Goal: Information Seeking & Learning: Learn about a topic

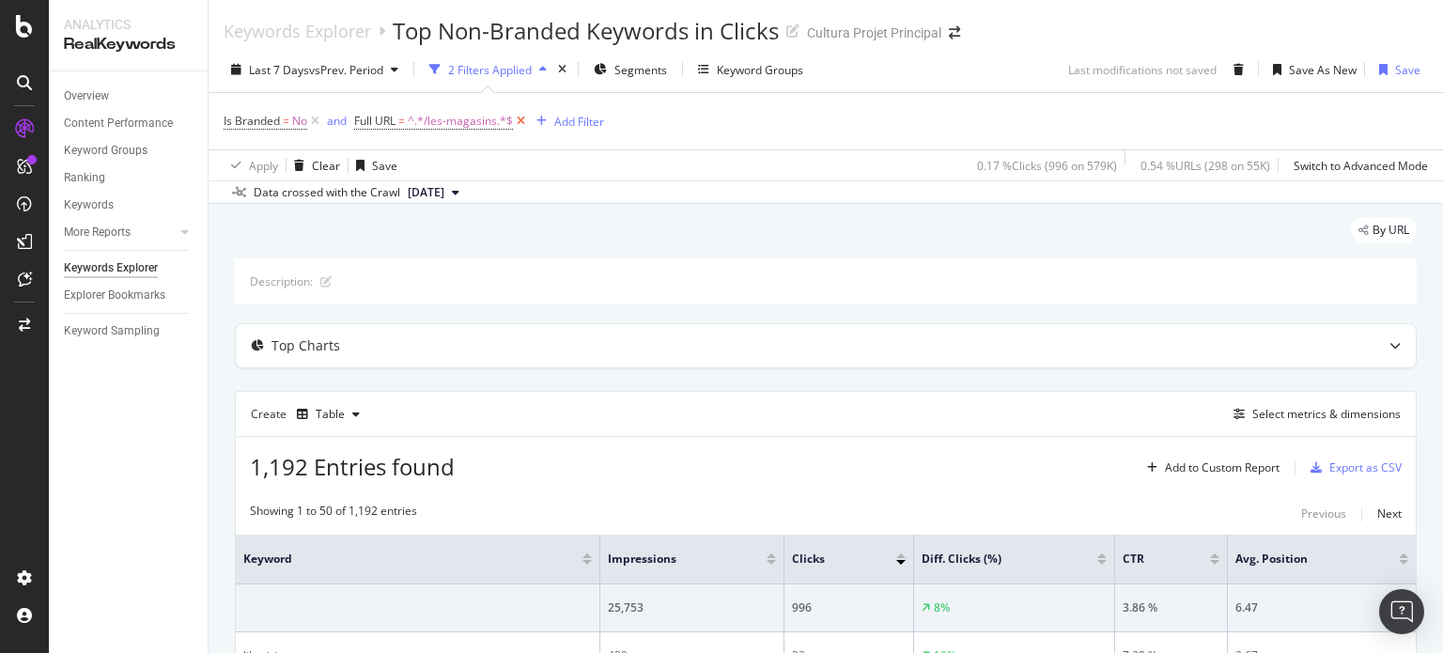
click at [517, 120] on icon at bounding box center [521, 121] width 16 height 19
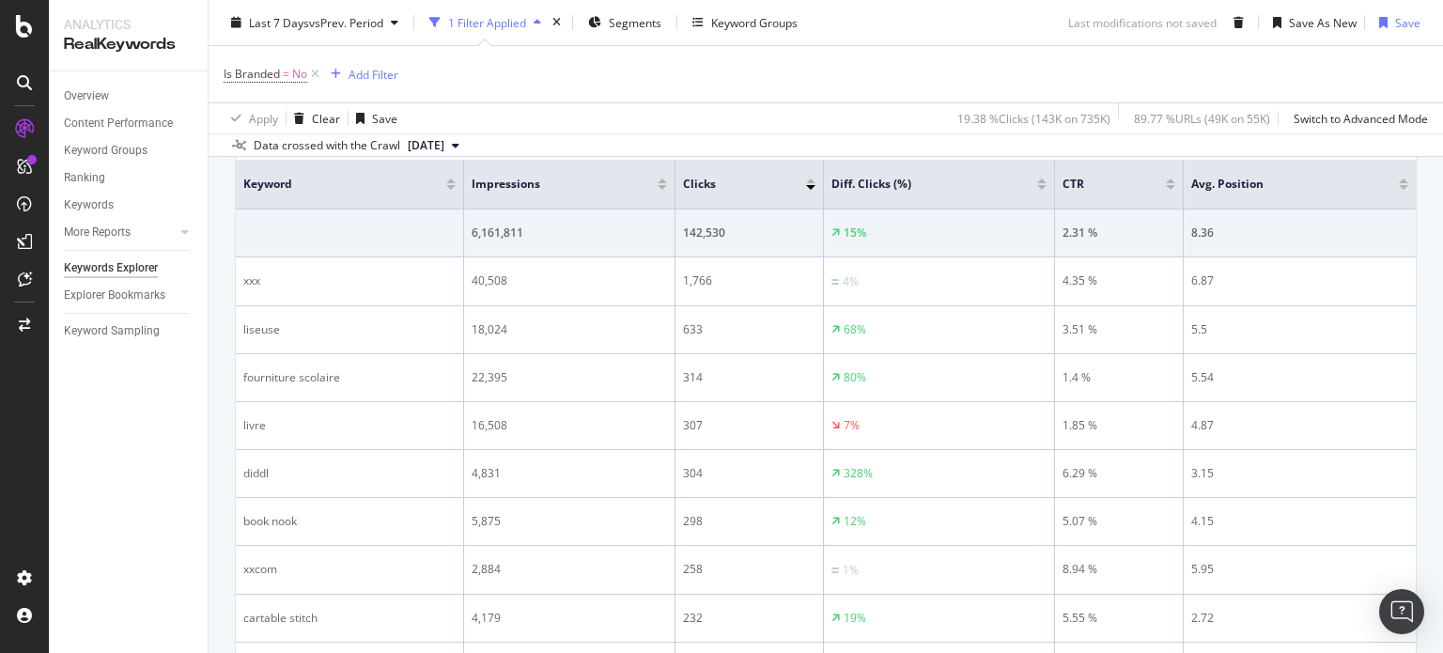
scroll to position [382, 0]
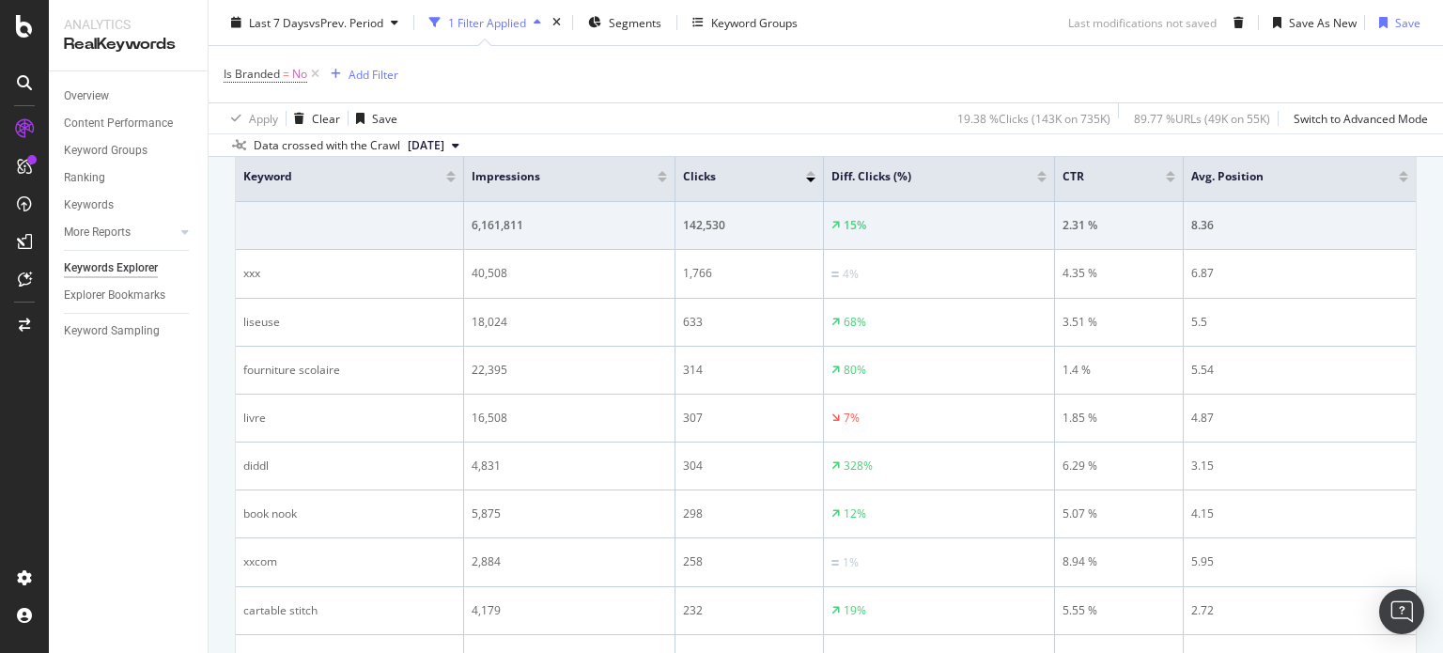
click at [1044, 173] on div at bounding box center [1041, 173] width 9 height 5
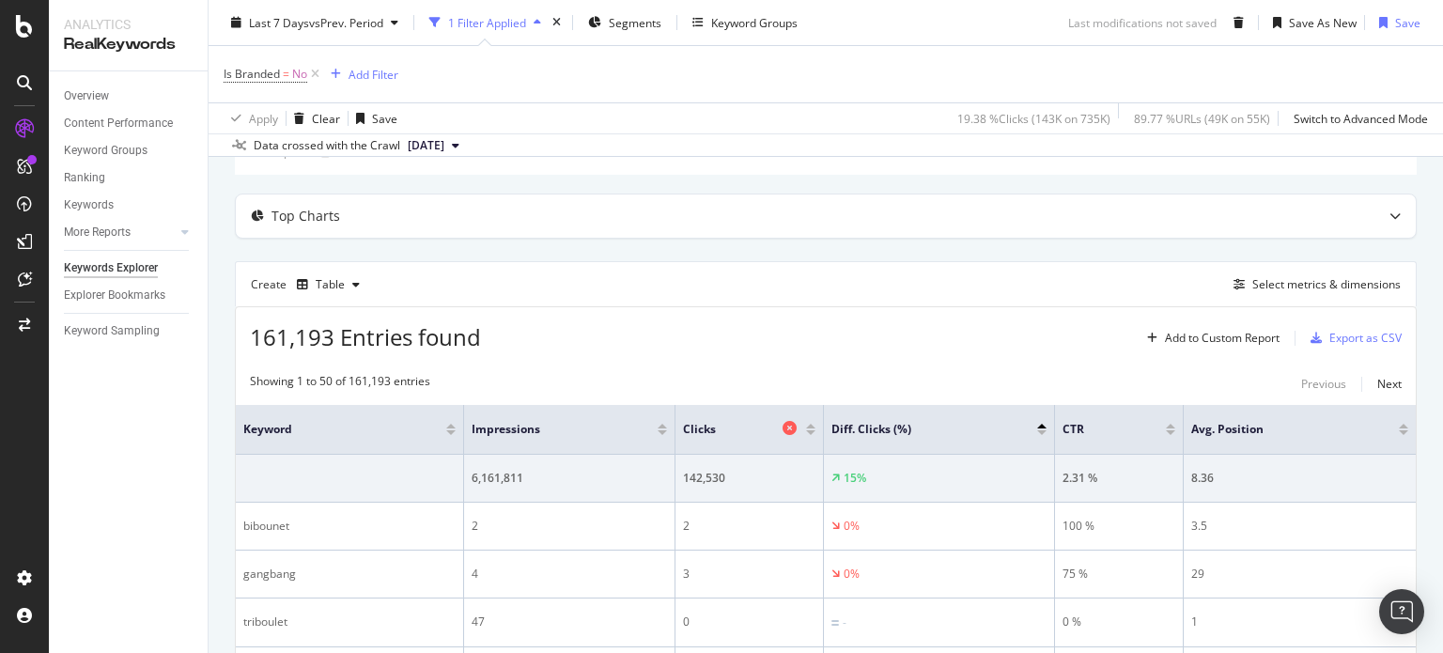
scroll to position [382, 0]
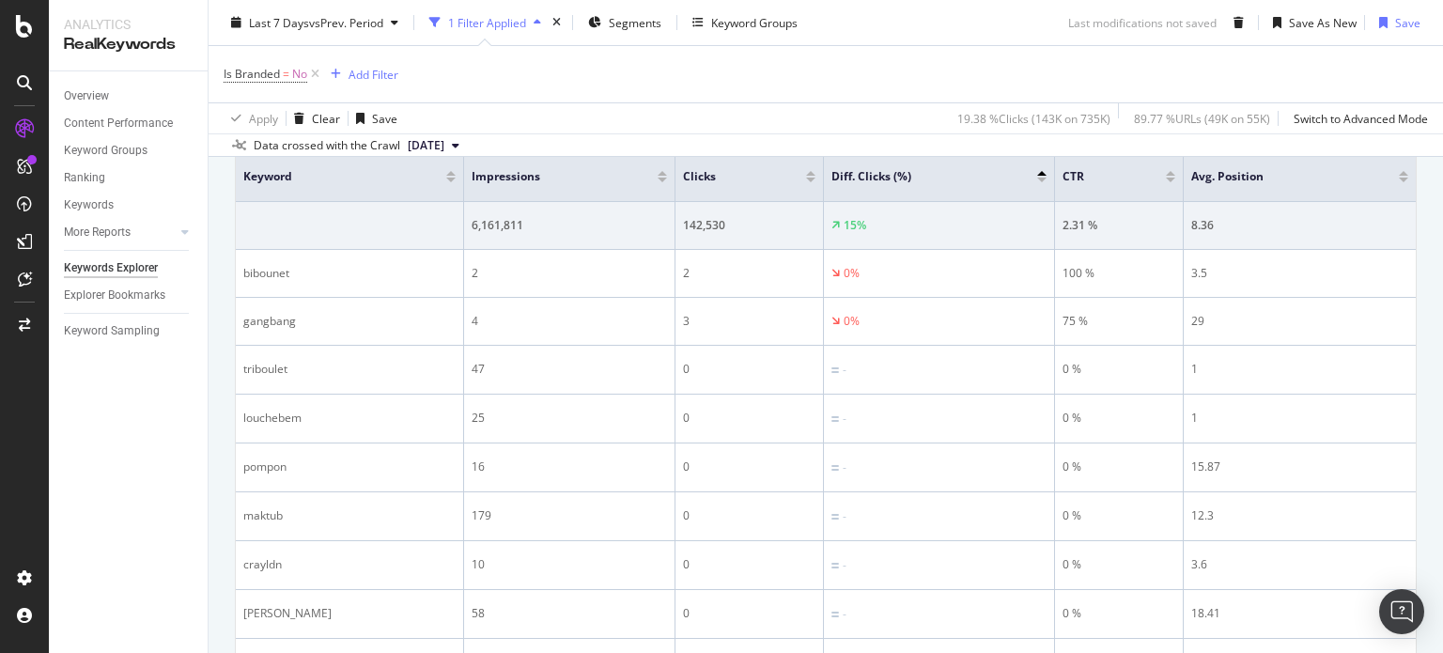
click at [814, 178] on div at bounding box center [810, 180] width 9 height 5
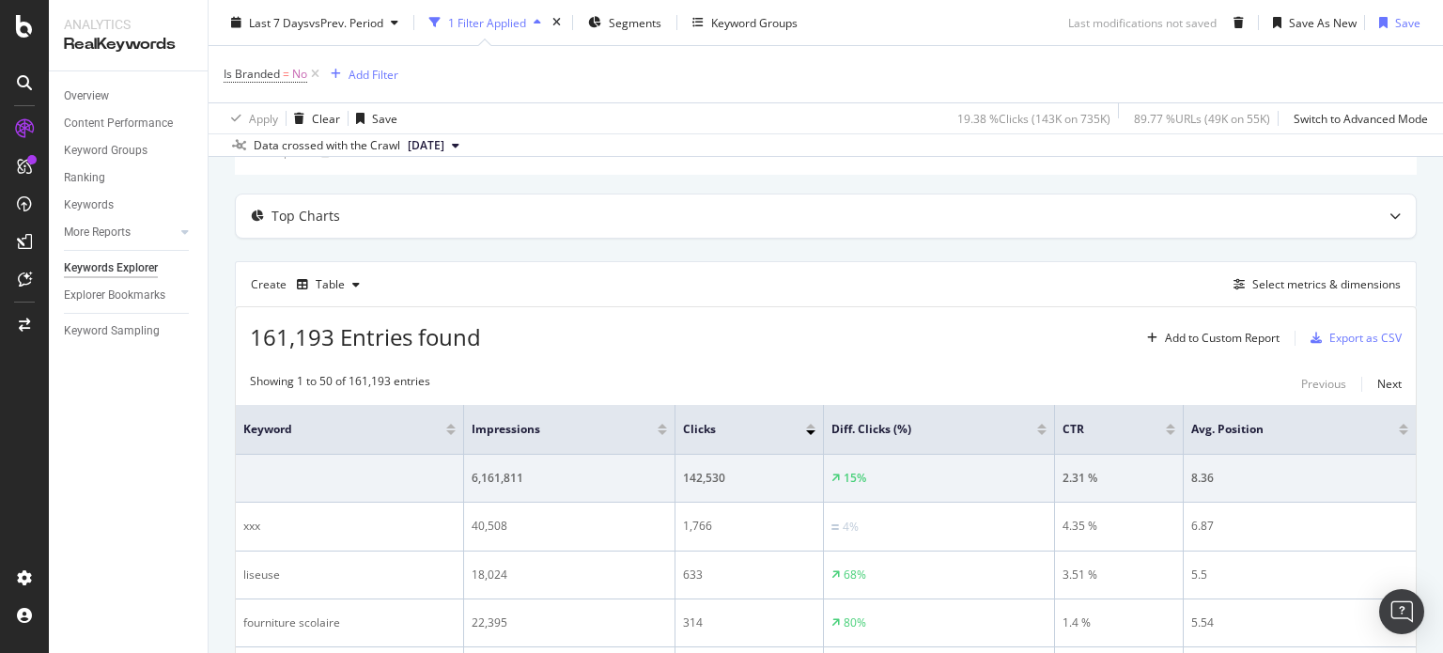
scroll to position [382, 0]
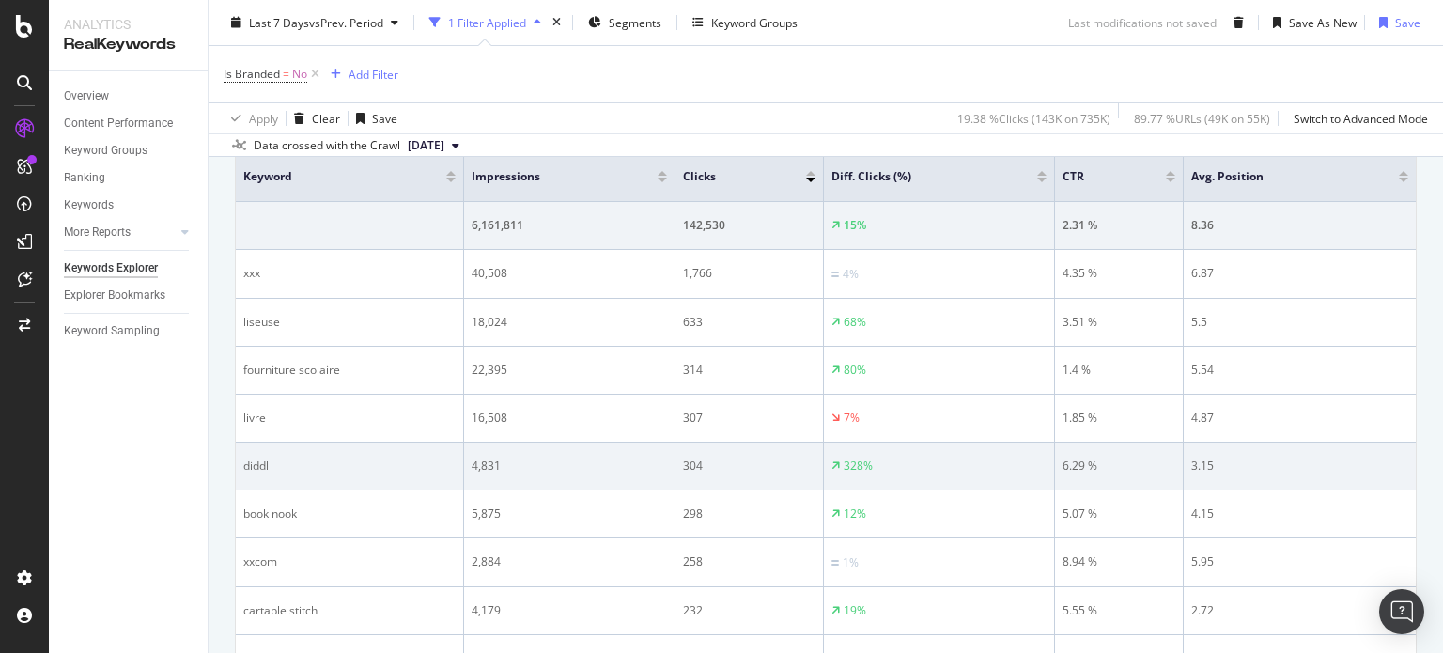
click at [259, 460] on div "diddl" at bounding box center [349, 465] width 212 height 17
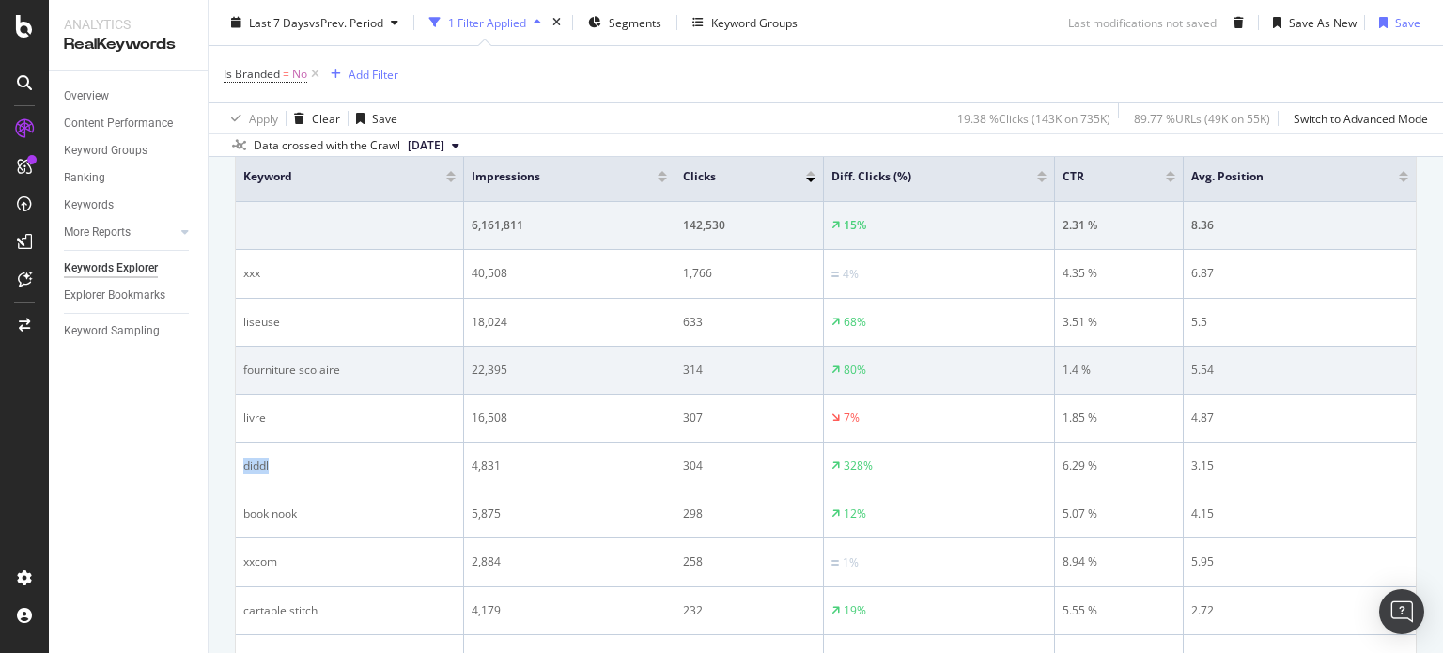
copy div "diddl"
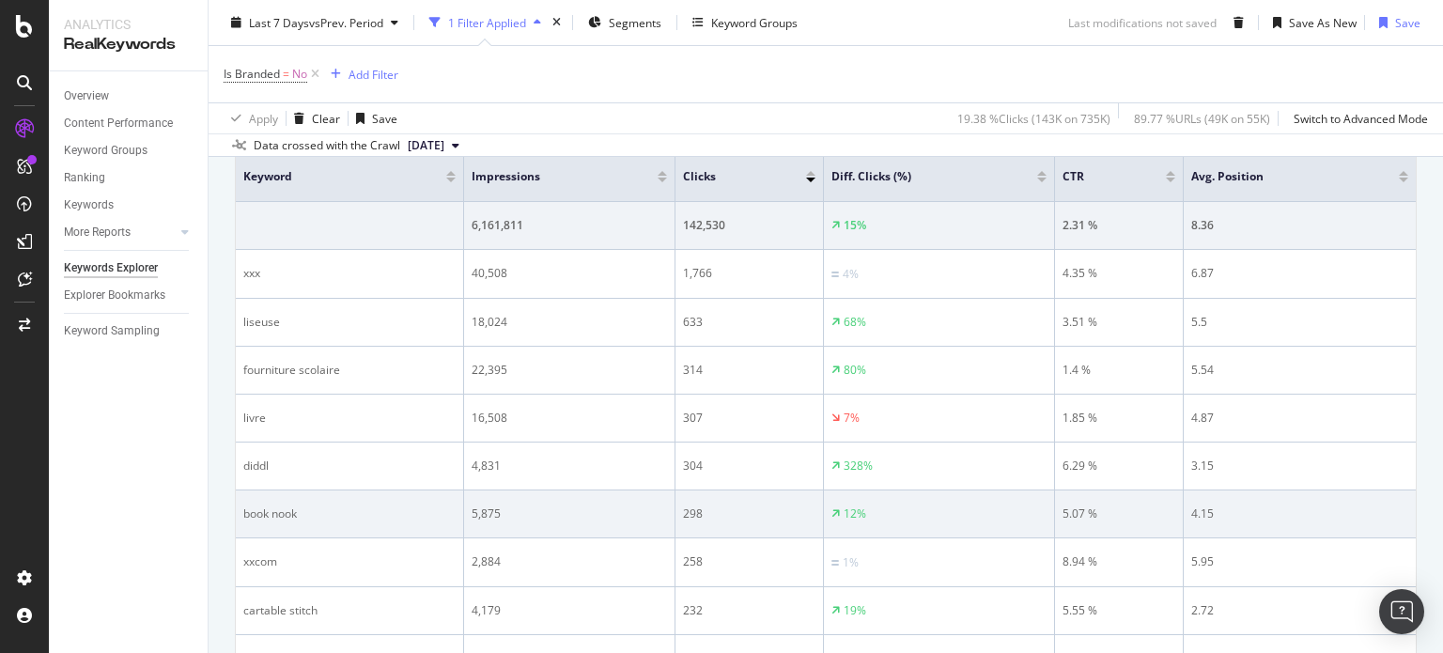
click at [729, 514] on div "298" at bounding box center [749, 513] width 132 height 17
